Goal: Use online tool/utility: Utilize a website feature to perform a specific function

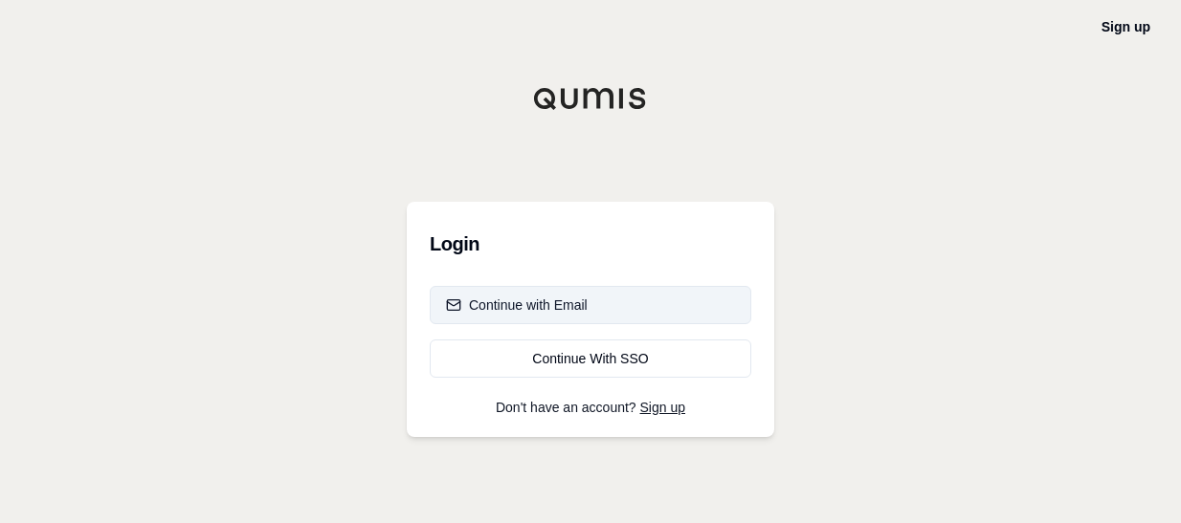
click at [579, 309] on div "Continue with Email" at bounding box center [517, 305] width 142 height 19
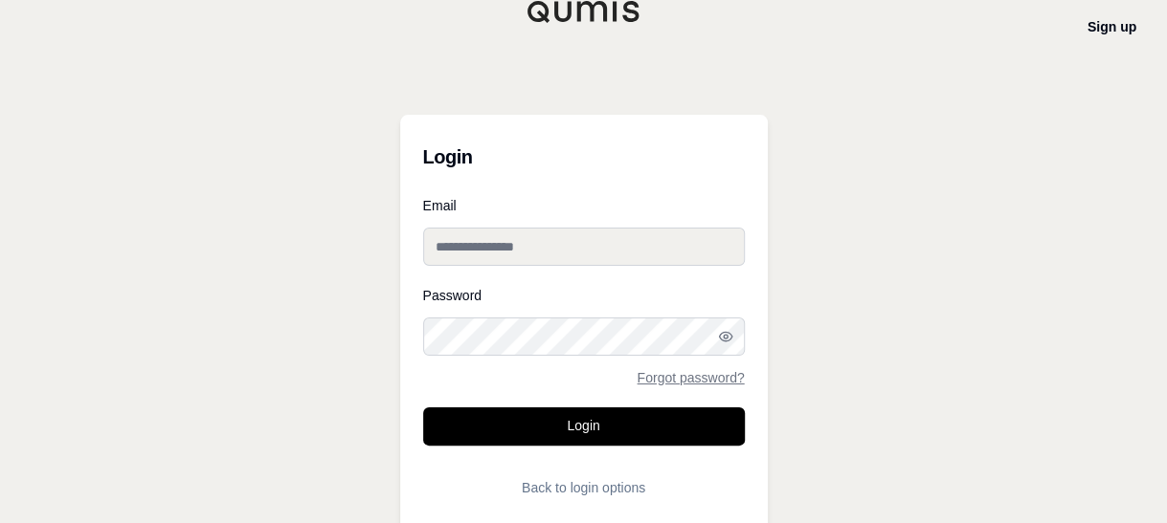
click at [523, 242] on input "Email" at bounding box center [584, 247] width 322 height 38
type input "**********"
click at [423, 408] on button "Login" at bounding box center [584, 427] width 322 height 38
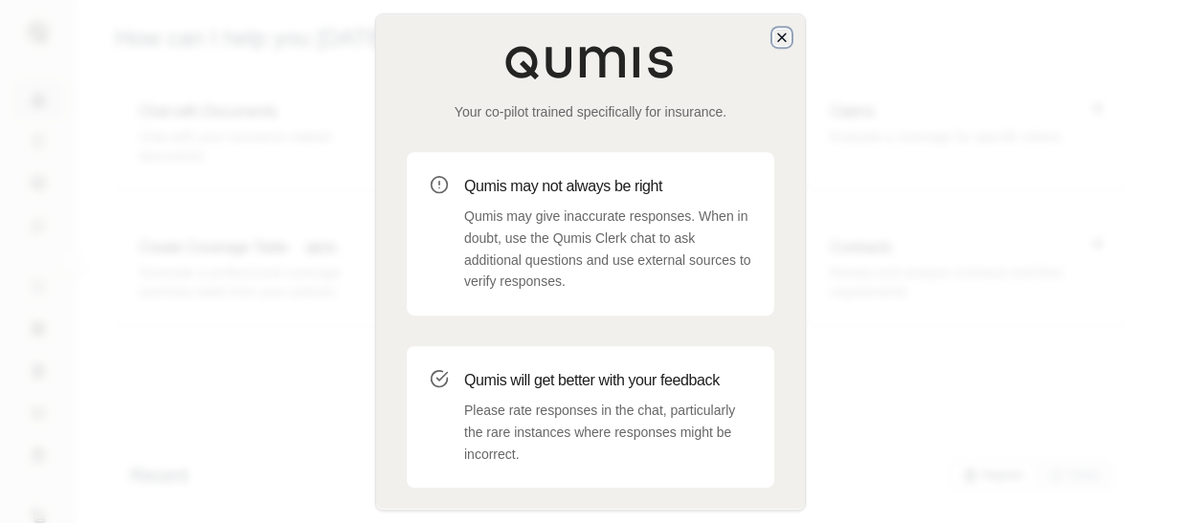
click at [775, 42] on icon "button" at bounding box center [781, 37] width 15 height 15
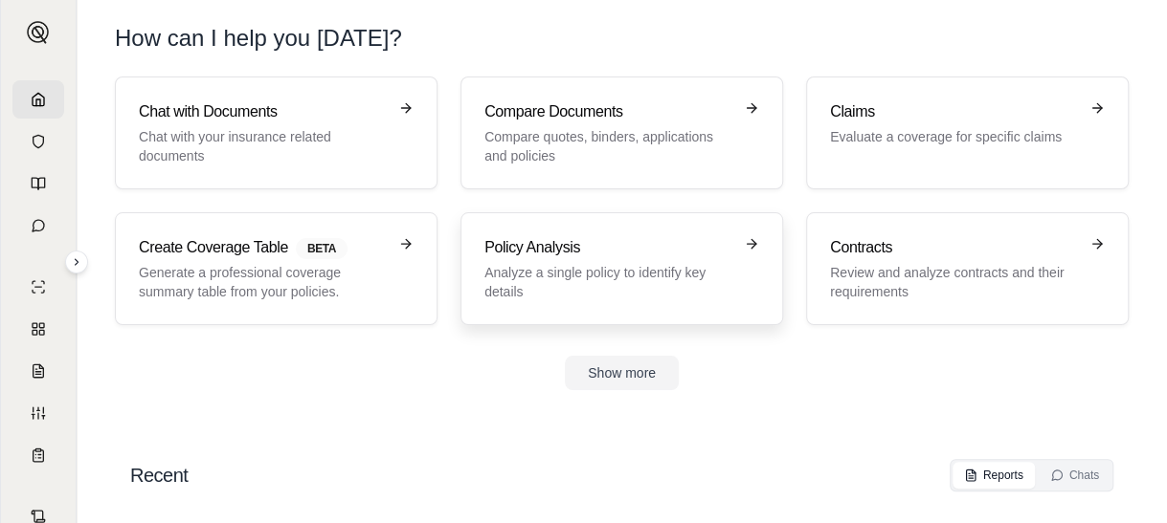
click at [668, 282] on p "Analyze a single policy to identify key details" at bounding box center [608, 282] width 248 height 38
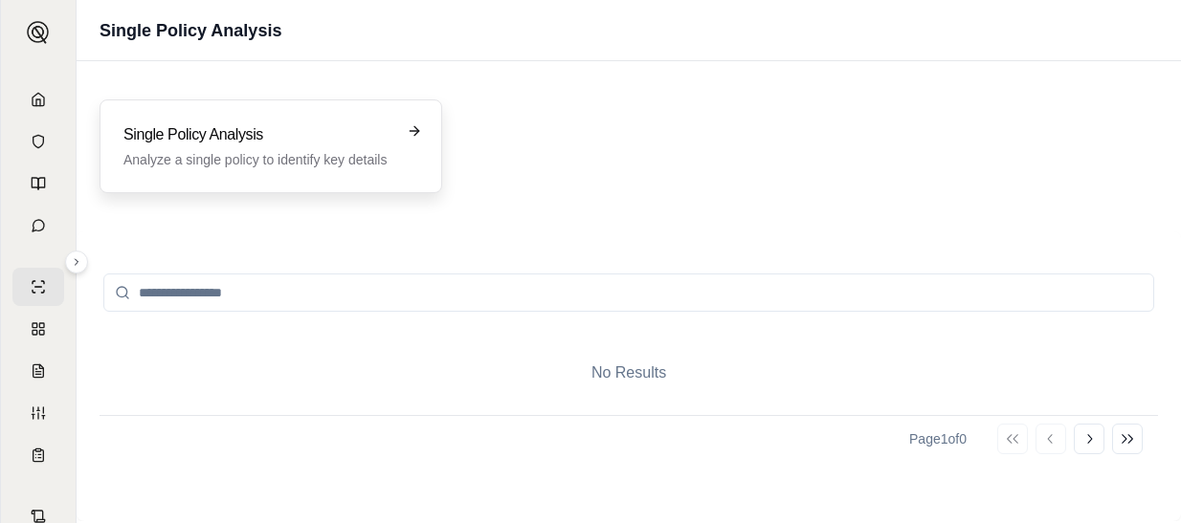
click at [156, 187] on div "Single Policy Analysis Analyze a single policy to identify key details" at bounding box center [271, 147] width 343 height 94
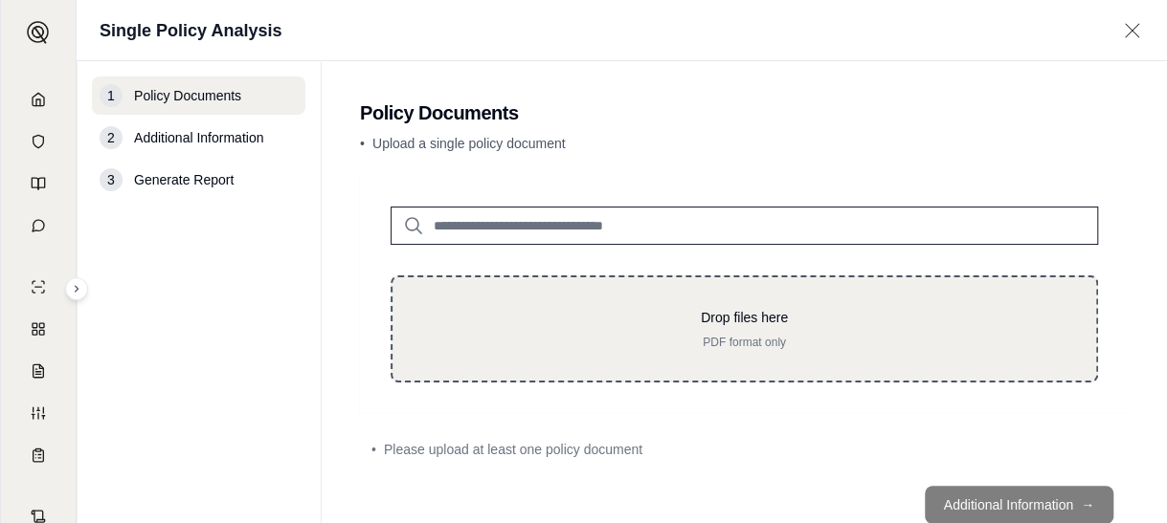
click at [601, 340] on p "PDF format only" at bounding box center [744, 342] width 642 height 15
type input "**********"
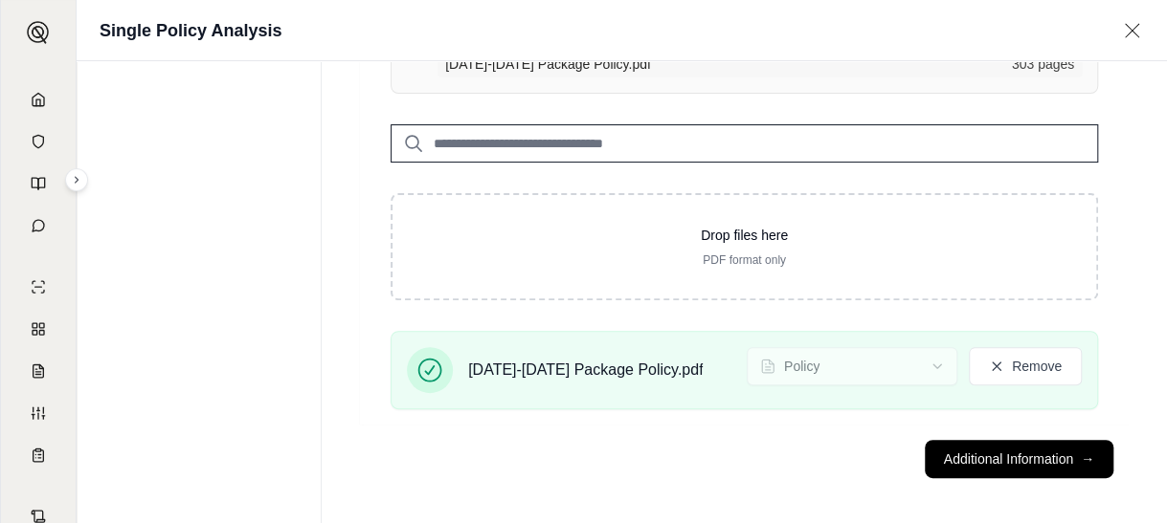
scroll to position [179, 0]
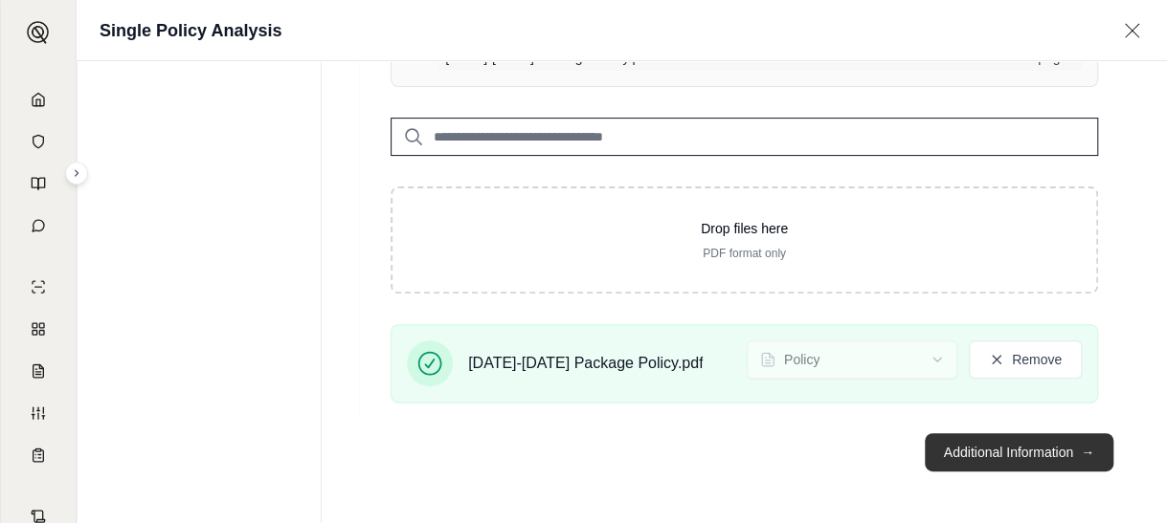
click at [972, 459] on button "Additional Information →" at bounding box center [1018, 453] width 189 height 38
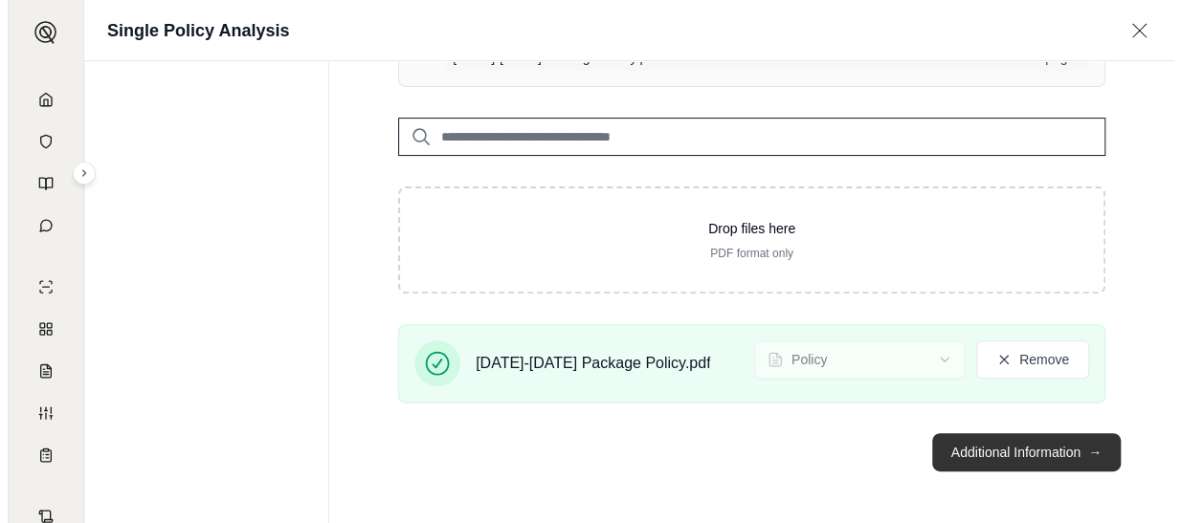
scroll to position [0, 0]
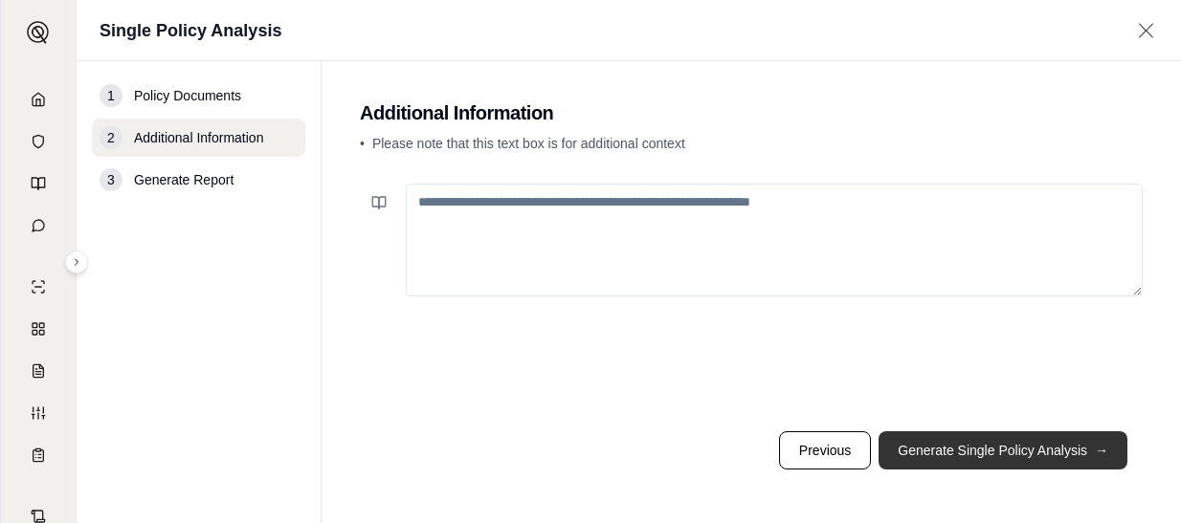
click at [947, 451] on button "Generate Single Policy Analysis →" at bounding box center [1003, 451] width 249 height 38
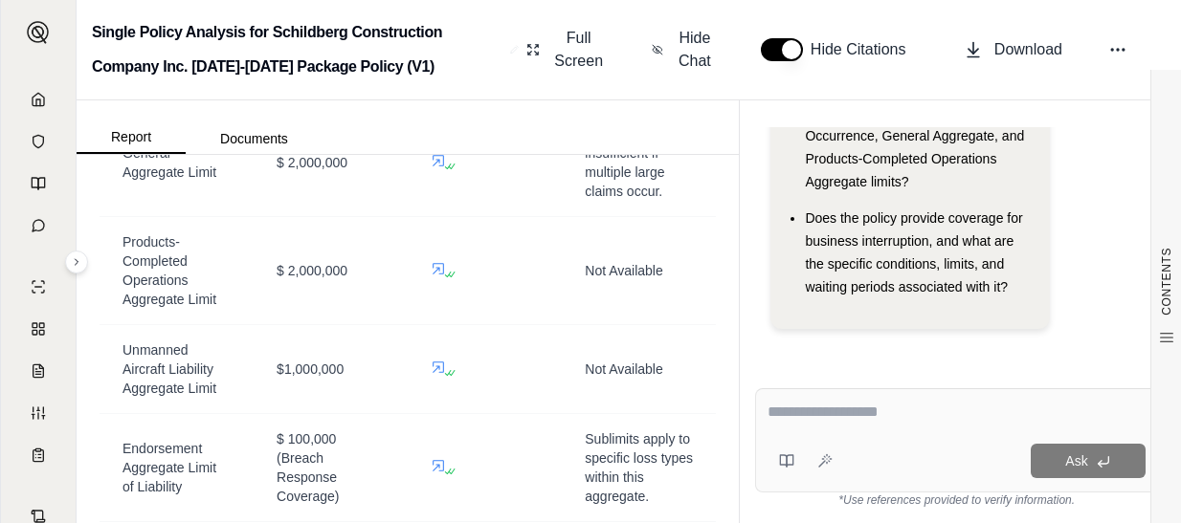
scroll to position [1988, 0]
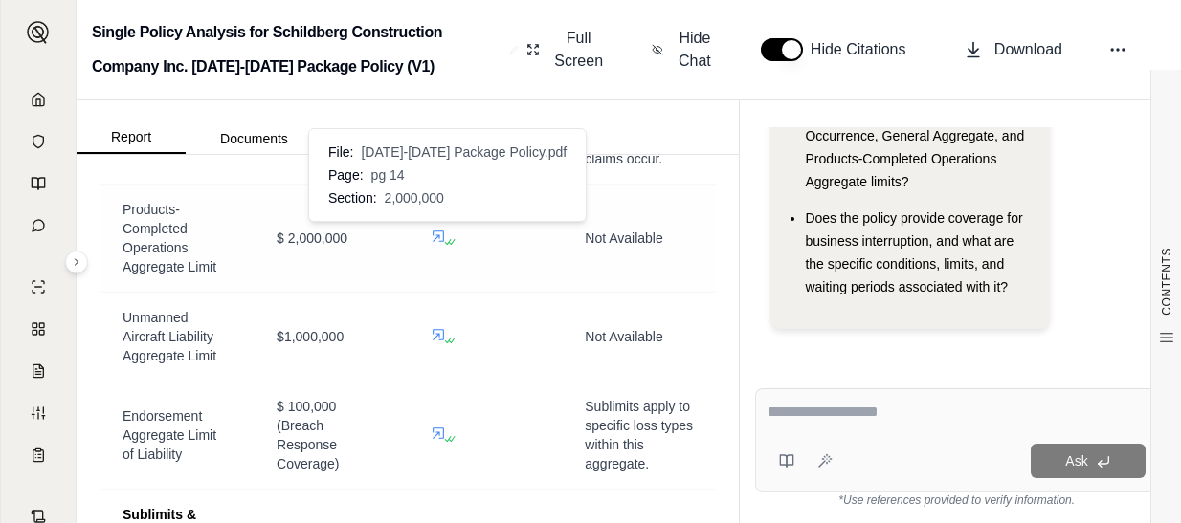
click at [433, 232] on icon at bounding box center [438, 236] width 11 height 11
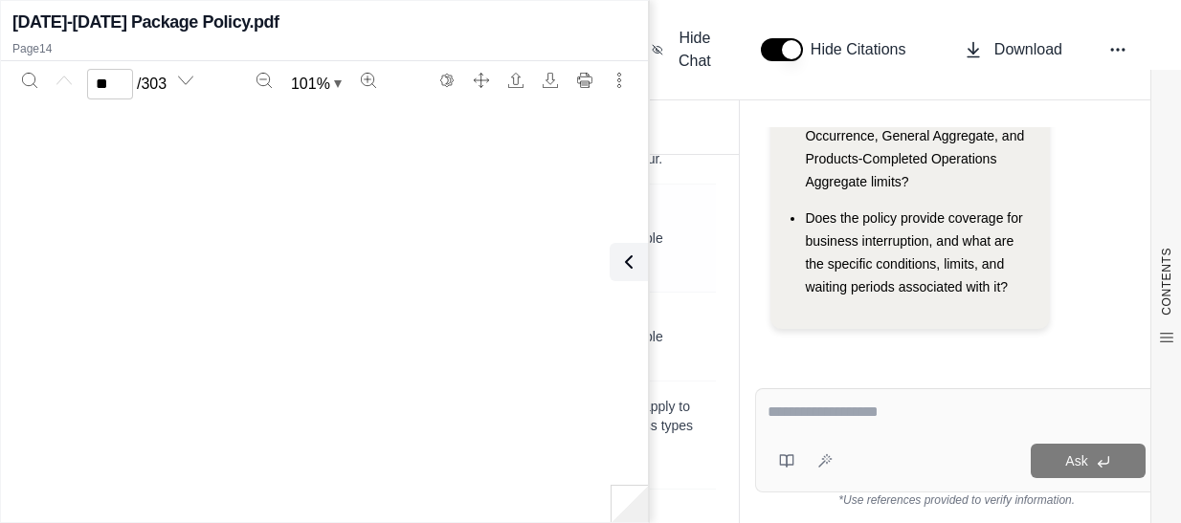
type input "**"
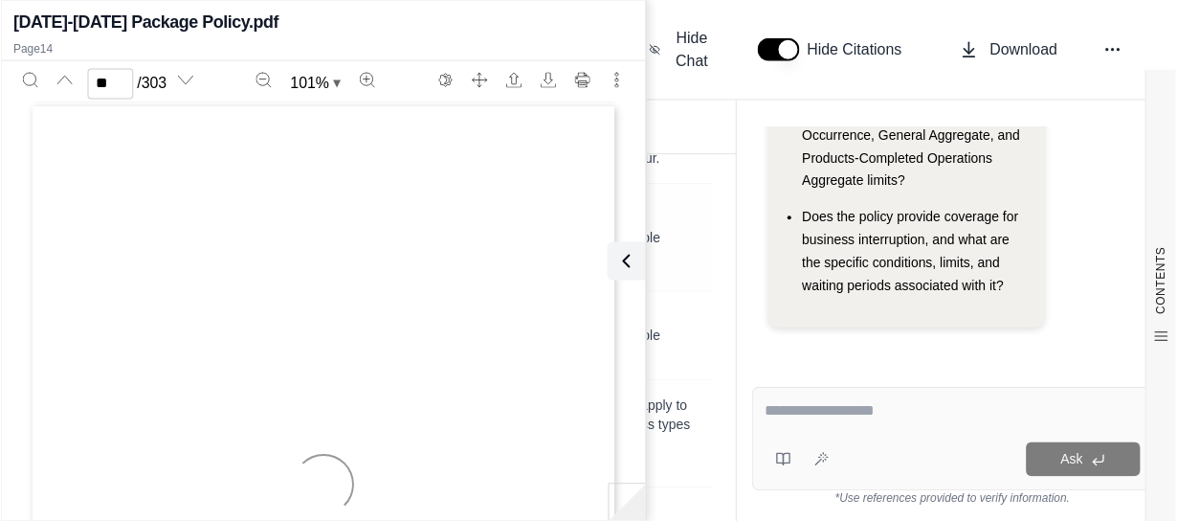
scroll to position [9986, 0]
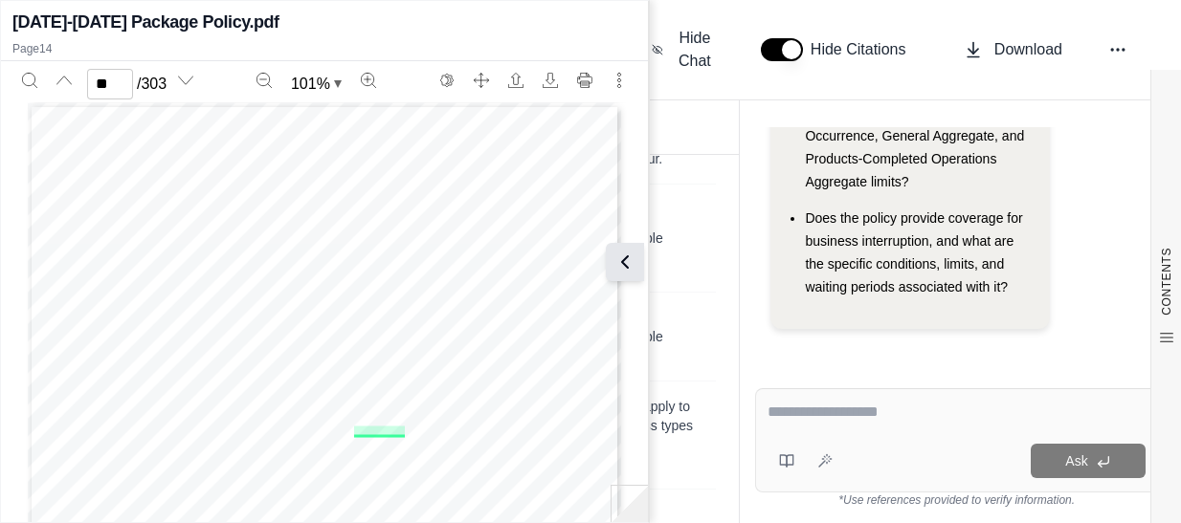
click at [636, 256] on button at bounding box center [625, 262] width 38 height 38
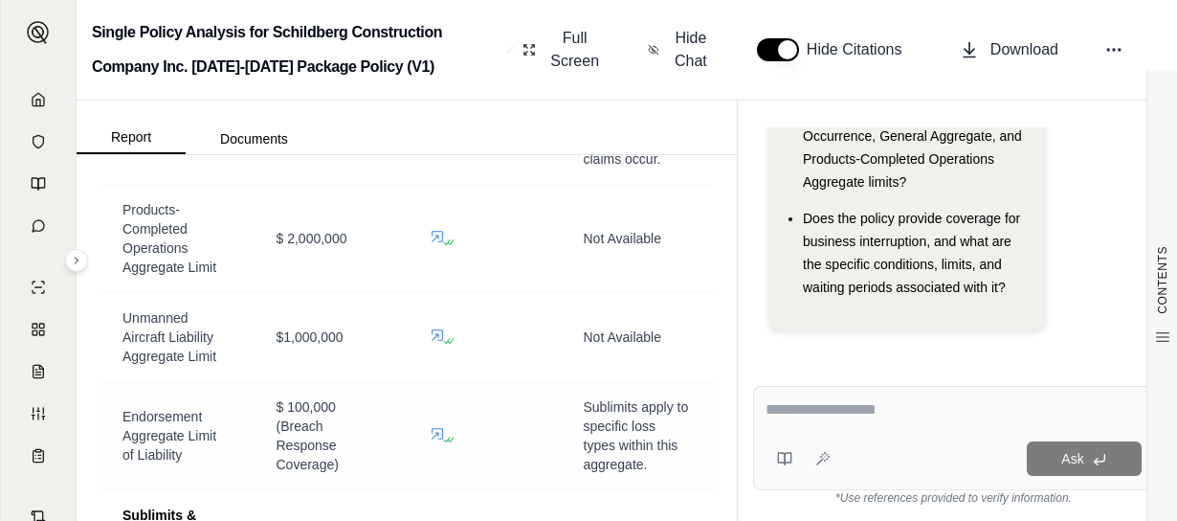
scroll to position [210, 0]
